Goal: Information Seeking & Learning: Learn about a topic

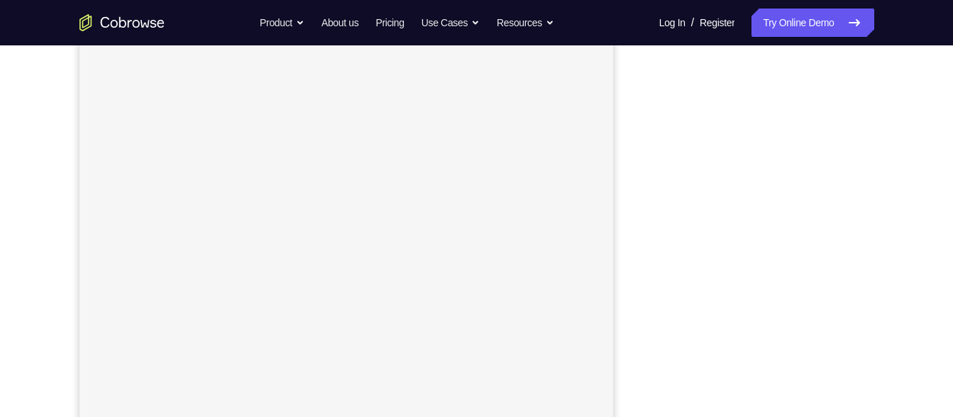
scroll to position [217, 0]
drag, startPoint x: 868, startPoint y: 343, endPoint x: 652, endPoint y: 265, distance: 230.0
click at [652, 265] on div at bounding box center [760, 225] width 227 height 436
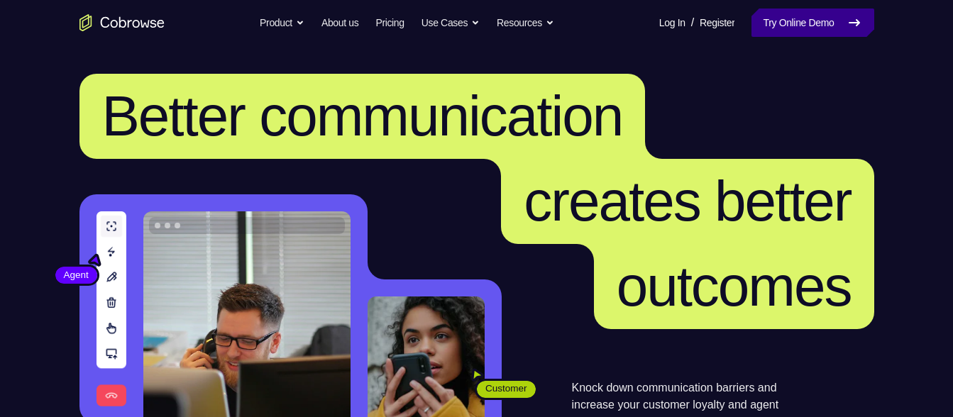
click at [778, 22] on link "Try Online Demo" at bounding box center [812, 23] width 122 height 28
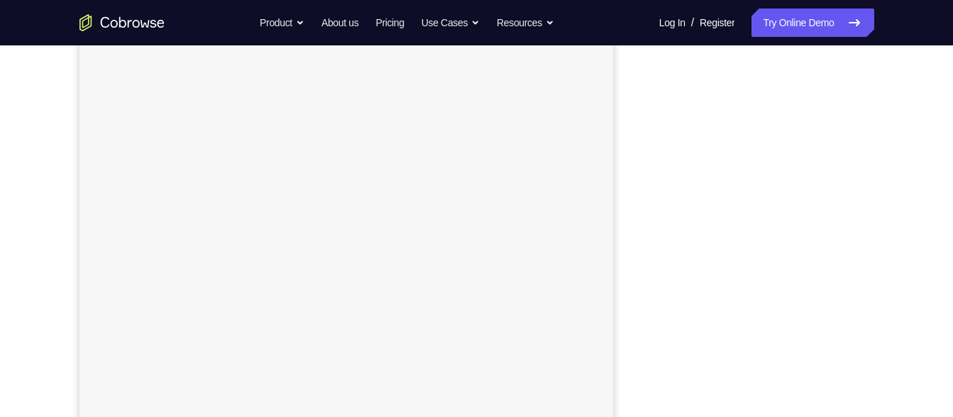
scroll to position [210, 0]
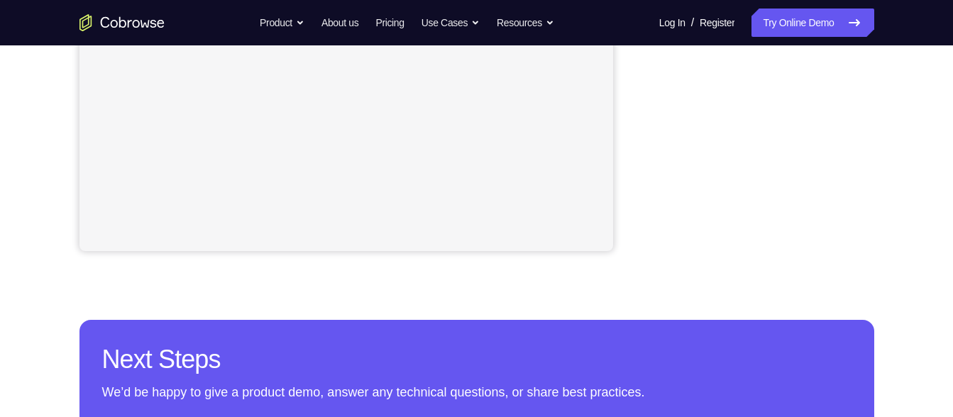
scroll to position [454, 0]
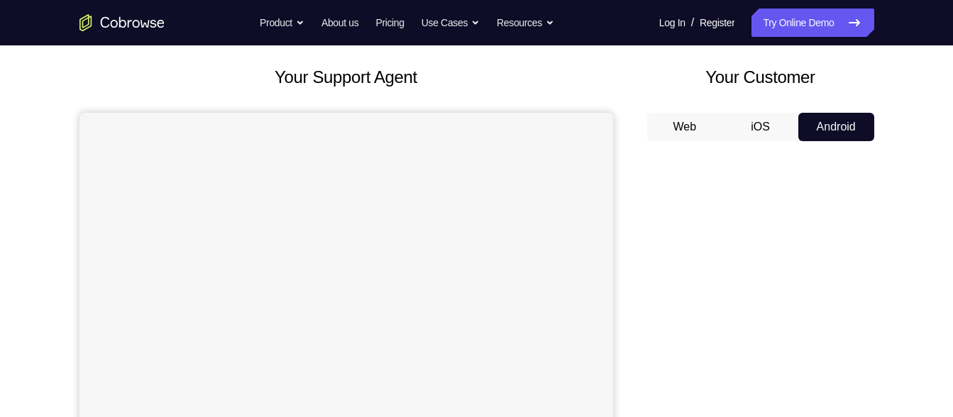
click at [758, 127] on button "iOS" at bounding box center [760, 127] width 76 height 28
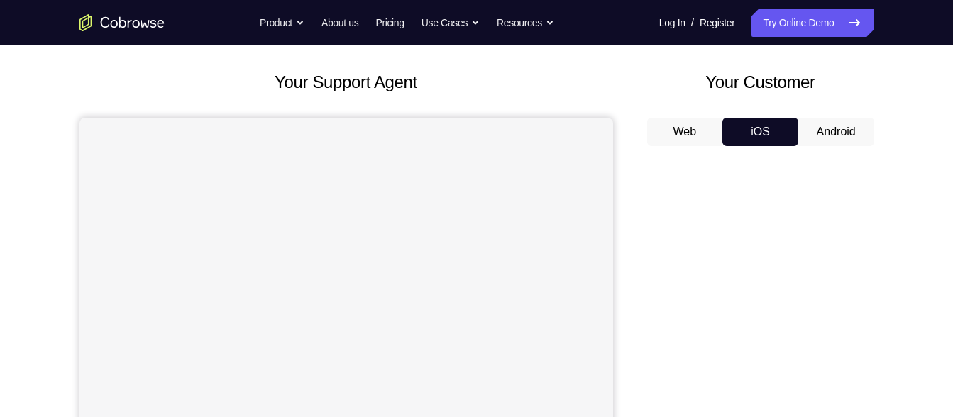
scroll to position [56, 0]
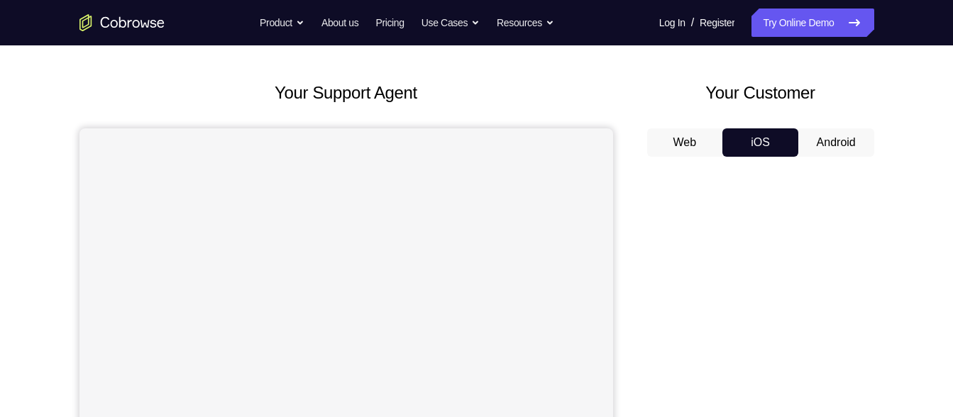
click at [852, 123] on div "Your Customer Web iOS Android" at bounding box center [760, 342] width 227 height 524
click at [831, 143] on button "Android" at bounding box center [836, 142] width 76 height 28
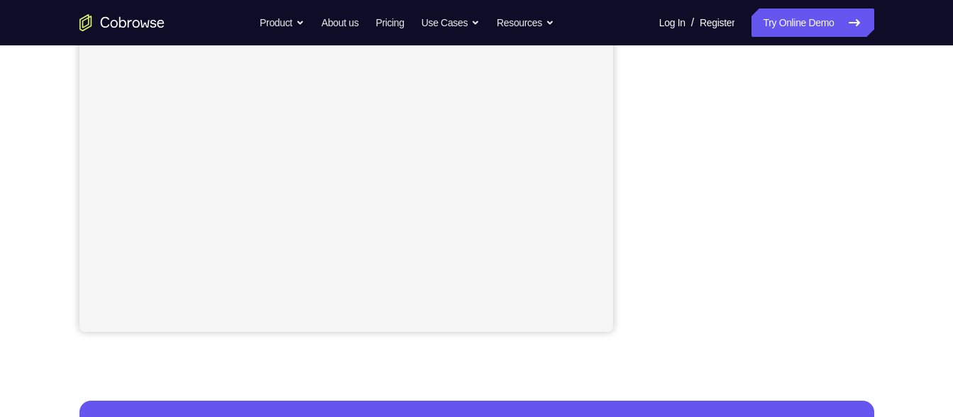
scroll to position [44, 0]
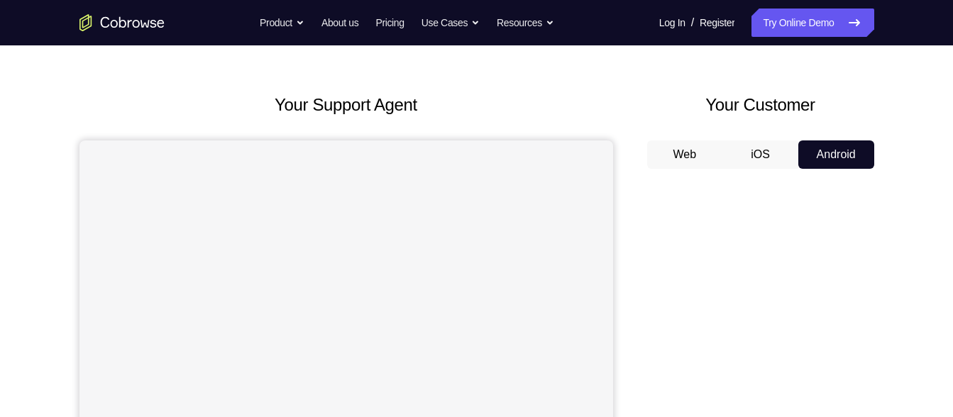
click at [764, 167] on button "iOS" at bounding box center [760, 154] width 76 height 28
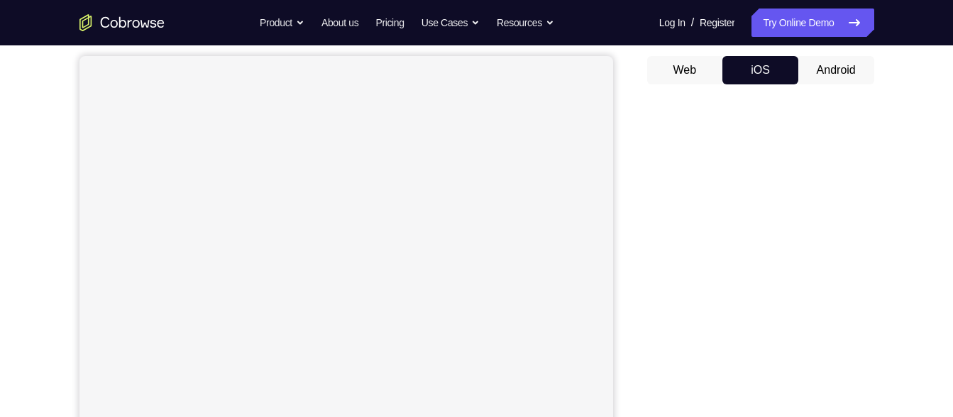
scroll to position [126, 0]
